Goal: Information Seeking & Learning: Learn about a topic

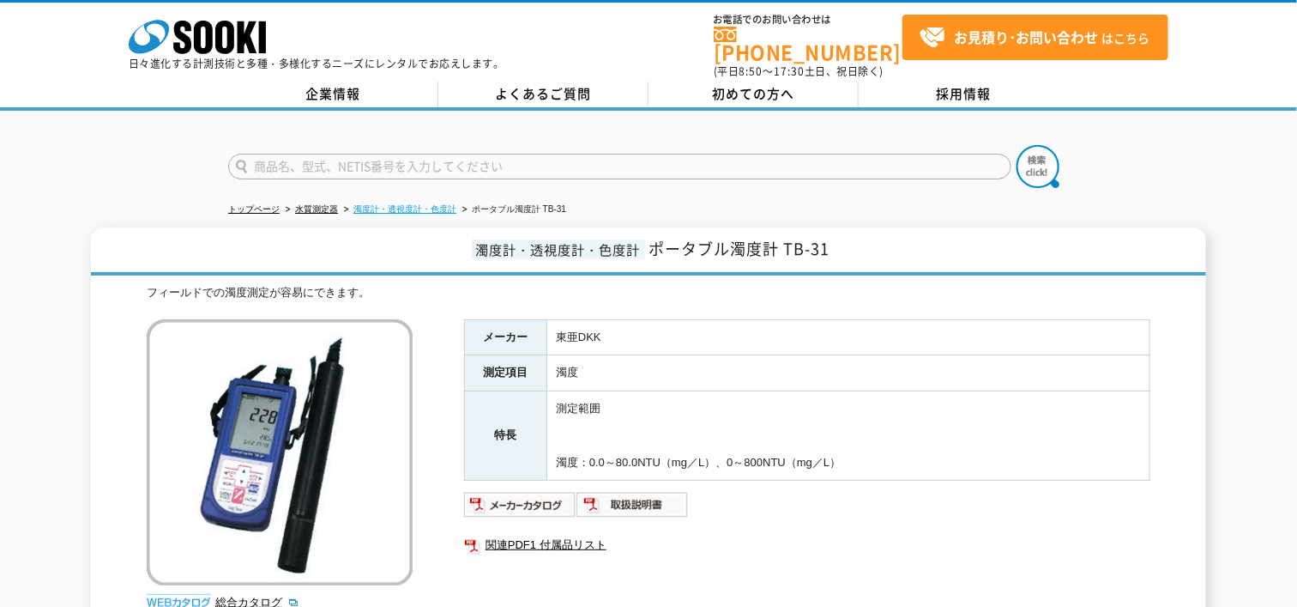
click at [385, 204] on link "濁度計・透視度計・色度計" at bounding box center [405, 208] width 103 height 9
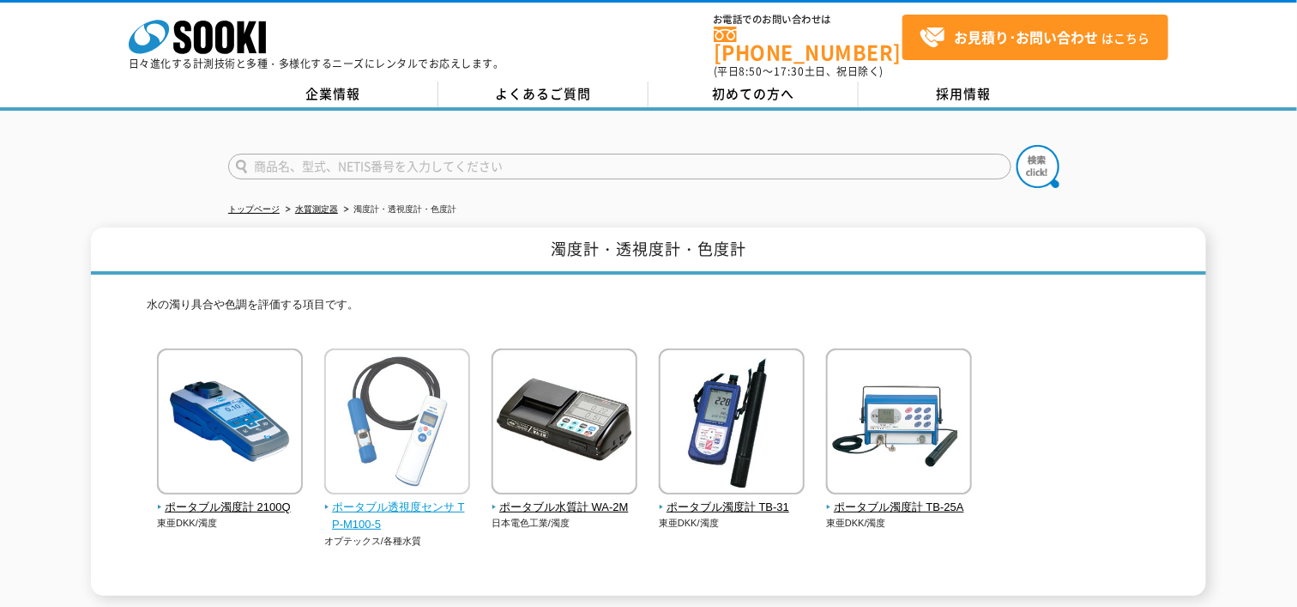
click at [386, 503] on span "ポータブル透視度センサ TP-M100-5" at bounding box center [397, 517] width 147 height 36
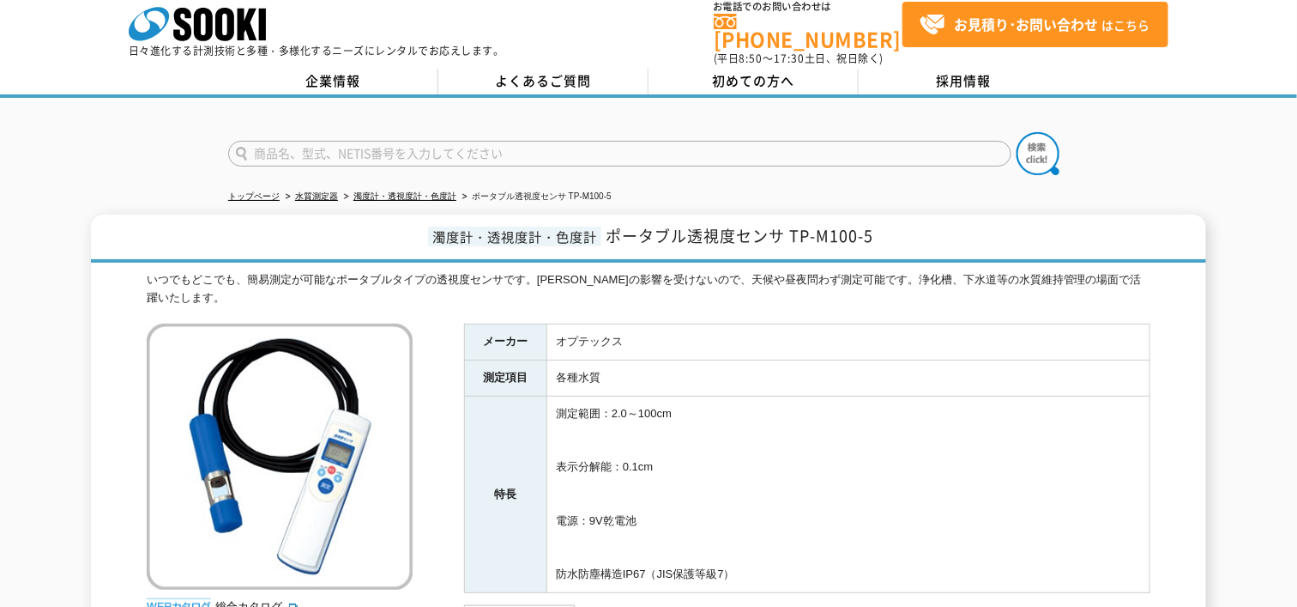
scroll to position [12, 0]
